Goal: Find specific page/section: Find specific page/section

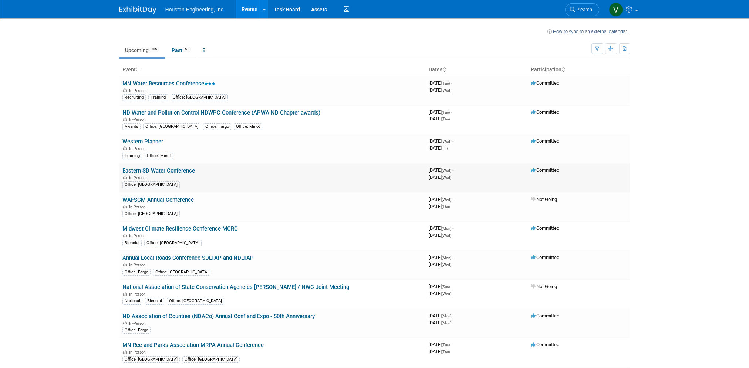
click at [189, 169] on link "Eastern SD Water Conference" at bounding box center [158, 170] width 72 height 7
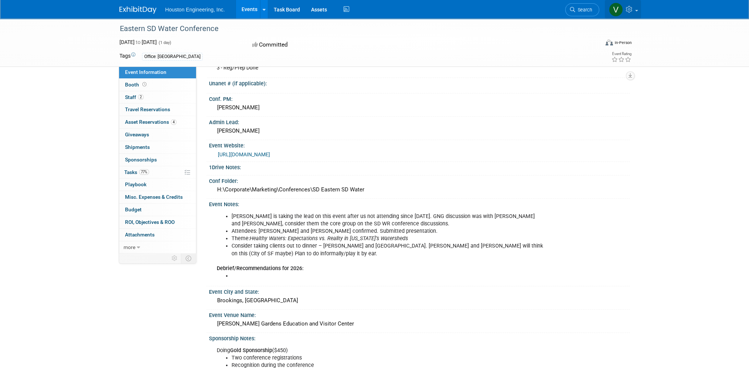
scroll to position [37, 0]
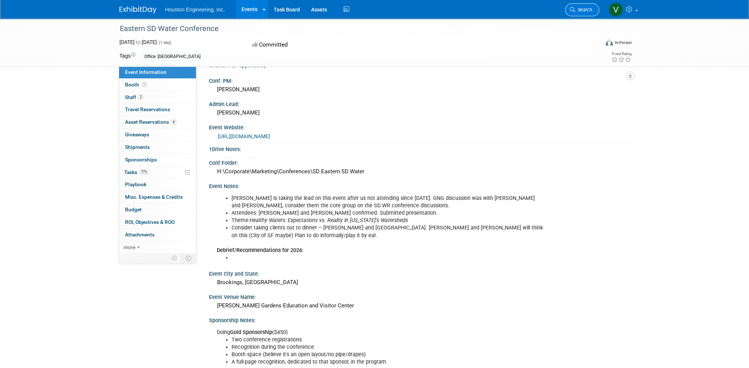
click at [578, 9] on span "Search" at bounding box center [583, 10] width 17 height 6
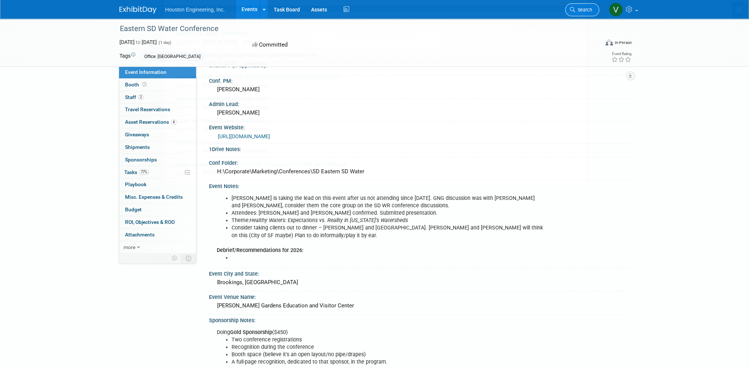
scroll to position [0, 0]
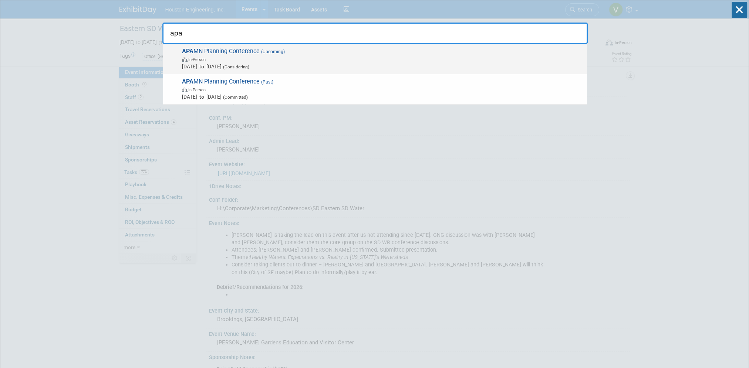
type input "apa"
click at [245, 50] on span "APA MN Planning Conference (Upcoming) In-Person Sep 23, 2026 to Sep 25, 2026 (C…" at bounding box center [381, 59] width 403 height 23
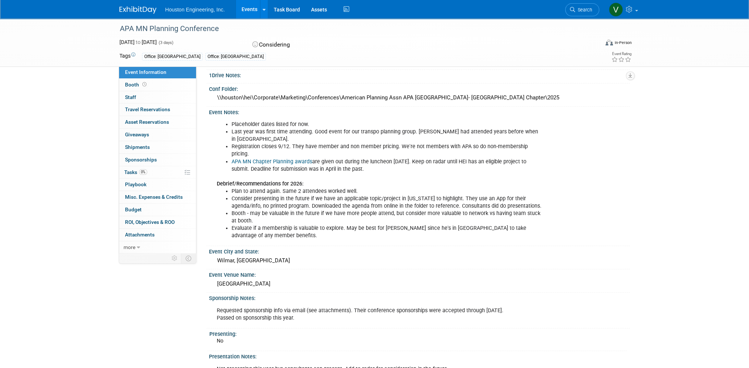
scroll to position [74, 0]
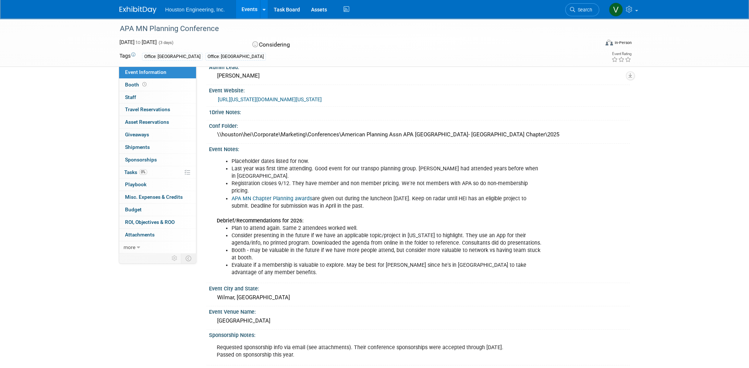
click at [409, 21] on div at bounding box center [355, 21] width 476 height 6
click at [587, 15] on link "Search" at bounding box center [582, 9] width 34 height 13
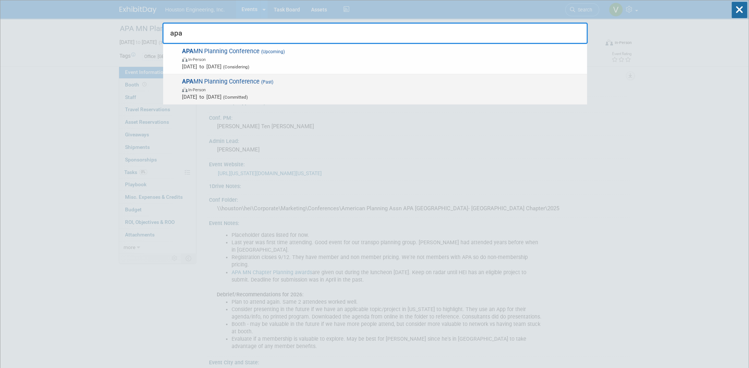
type input "apa"
click at [271, 85] on span "APA MN Planning Conference (Past) In-Person Sep 24, 2025 to Sep 26, 2025 (Commi…" at bounding box center [381, 89] width 403 height 23
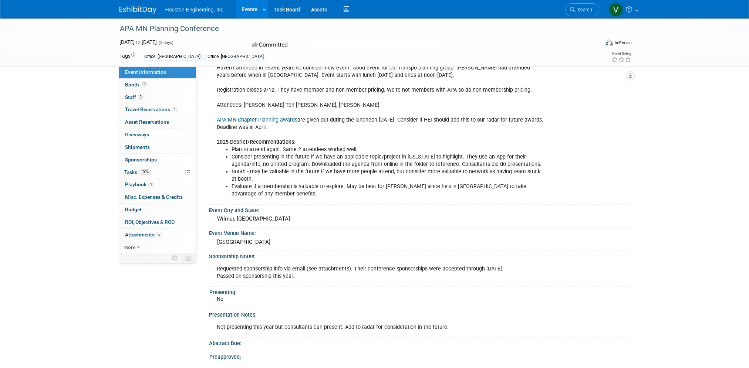
scroll to position [185, 0]
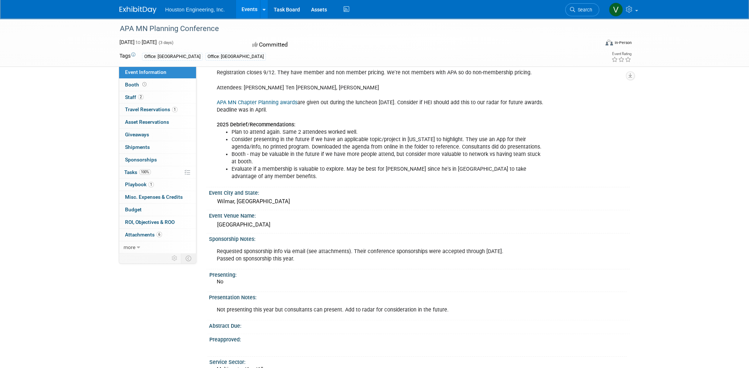
click at [515, 278] on div "No" at bounding box center [422, 284] width 410 height 12
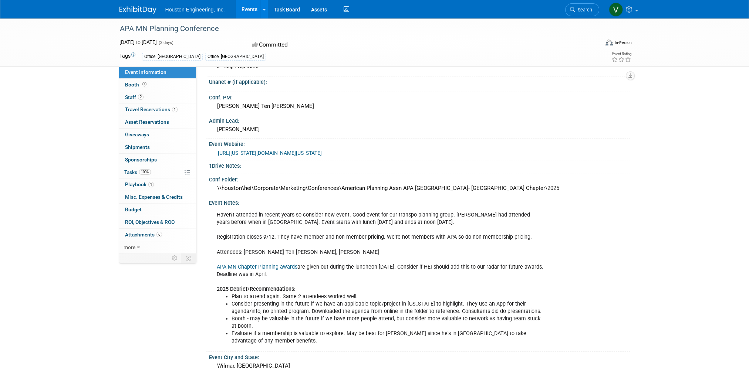
scroll to position [37, 0]
